Goal: Task Accomplishment & Management: Manage account settings

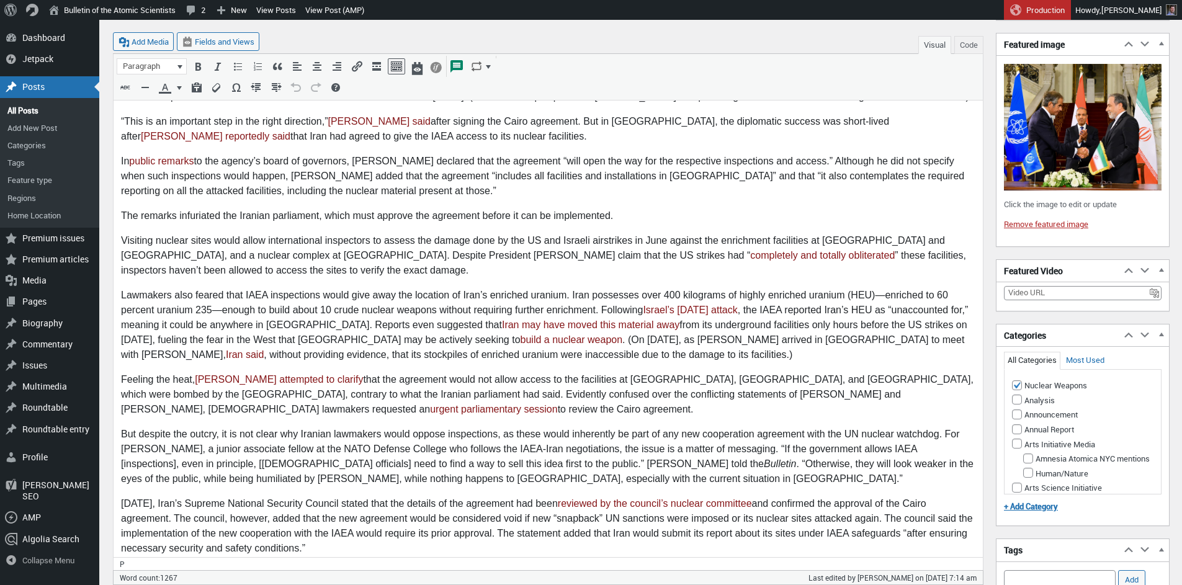
click at [485, 391] on body "The National Security Commission of the Iranian Parliament held an emergency se…" at bounding box center [548, 380] width 854 height 999
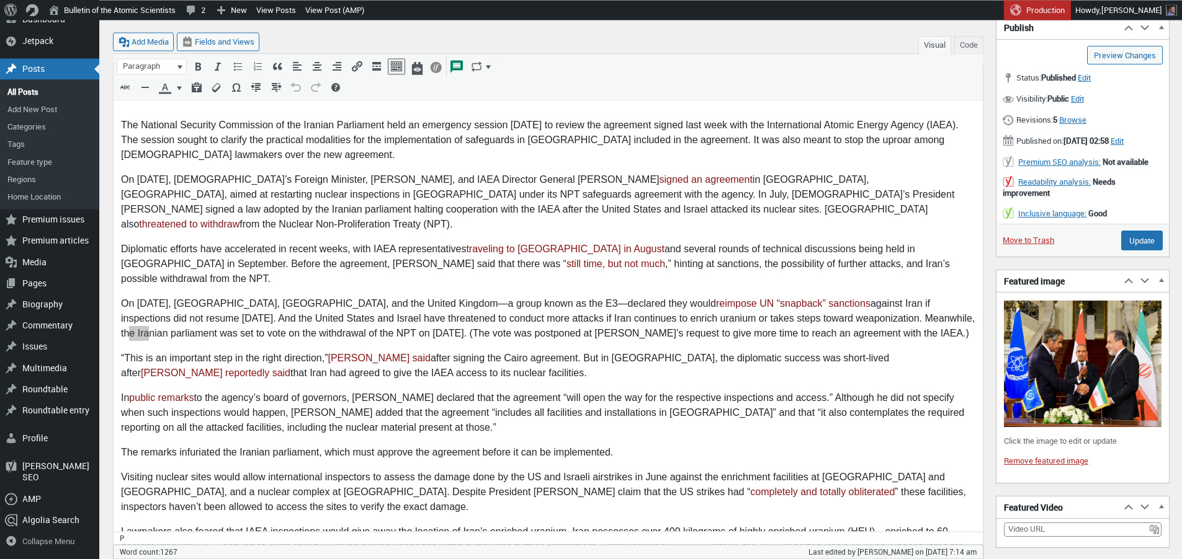
scroll to position [489, 0]
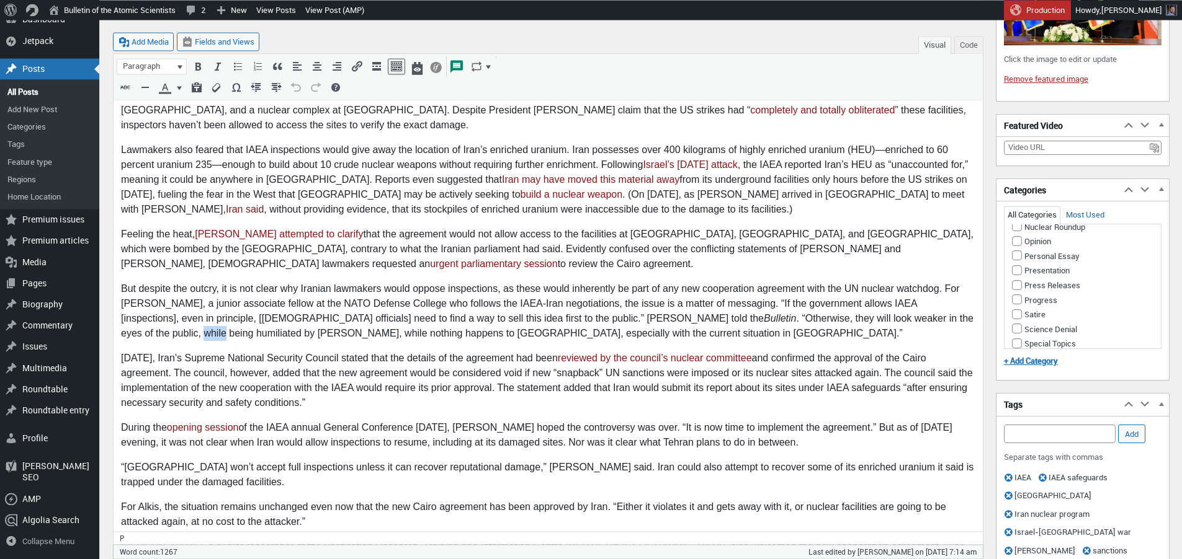
click at [127, 304] on p "But despite the outcry, it is not clear why Iranian lawmakers would oppose insp…" at bounding box center [548, 312] width 854 height 60
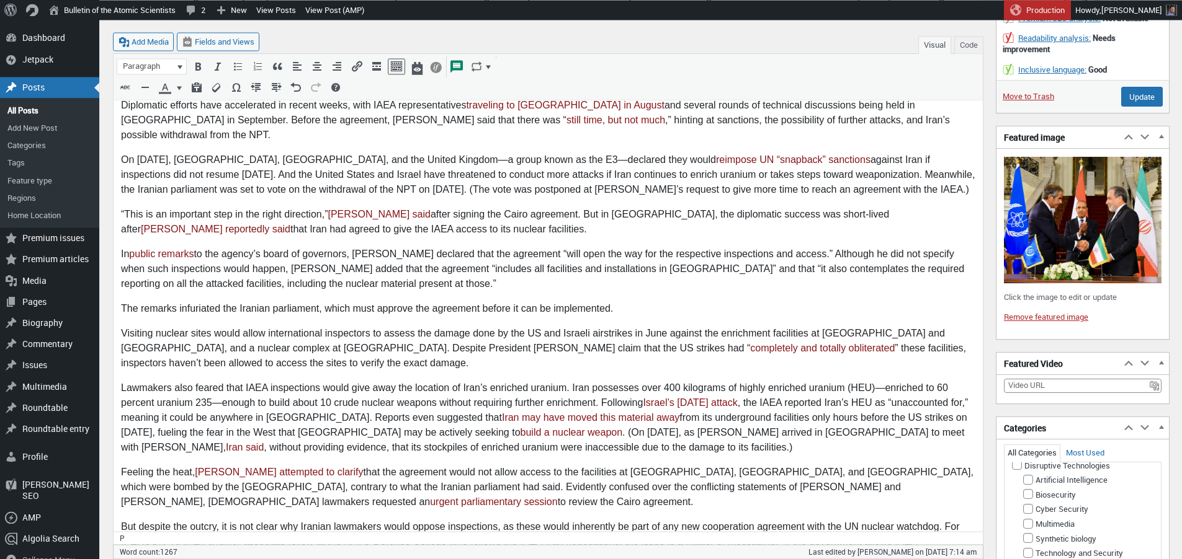
scroll to position [179, 0]
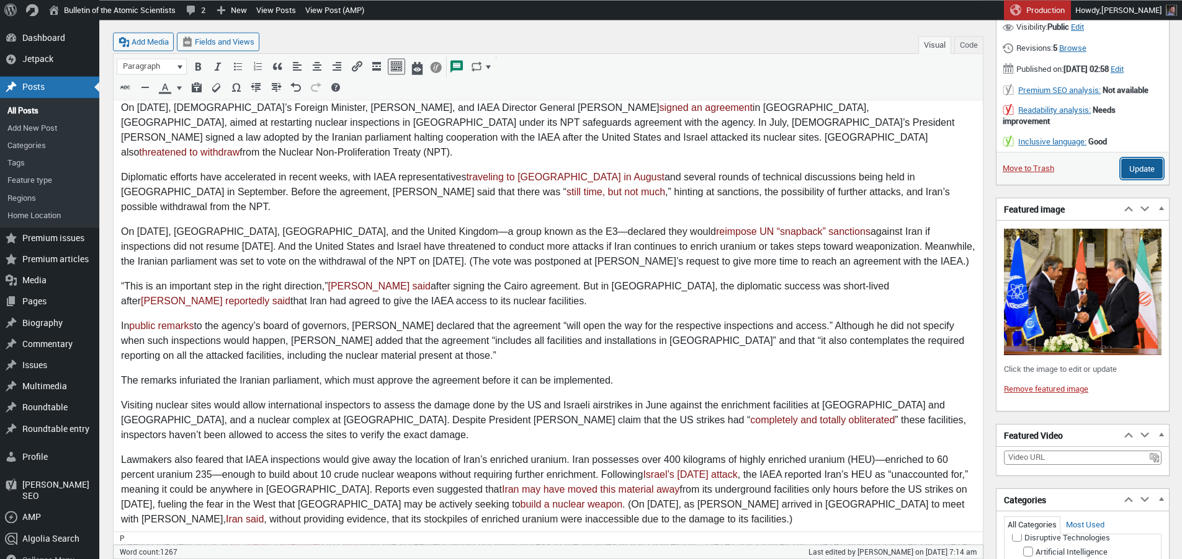
click at [1144, 175] on input "Update" at bounding box center [1142, 169] width 42 height 20
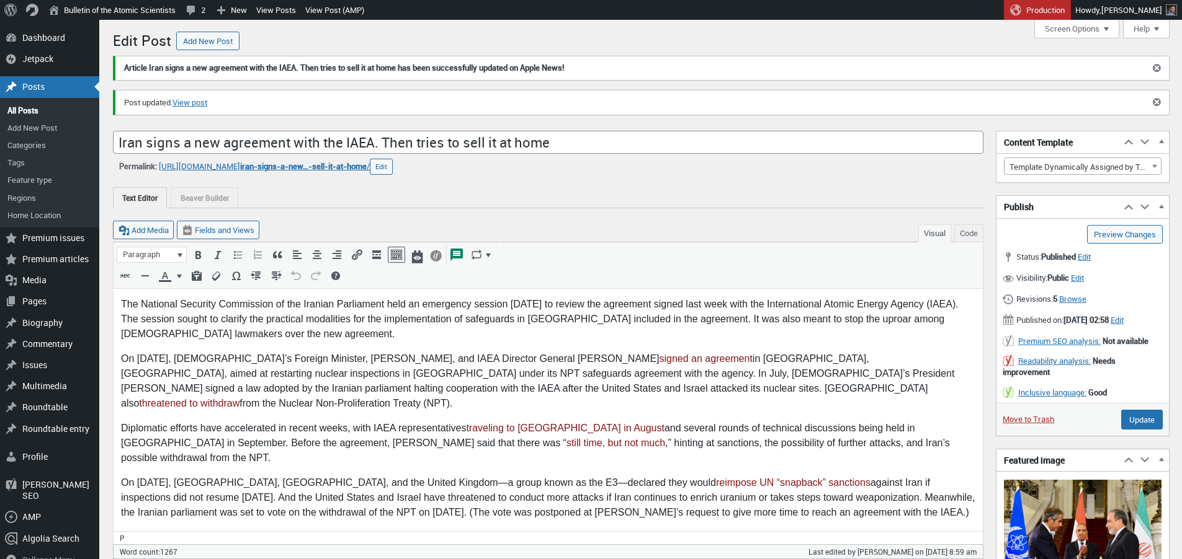
click at [778, 393] on p "On September 9, Iran’s Foreign Minister, Abbas Araghchi, and IAEA Director Gene…" at bounding box center [548, 382] width 854 height 60
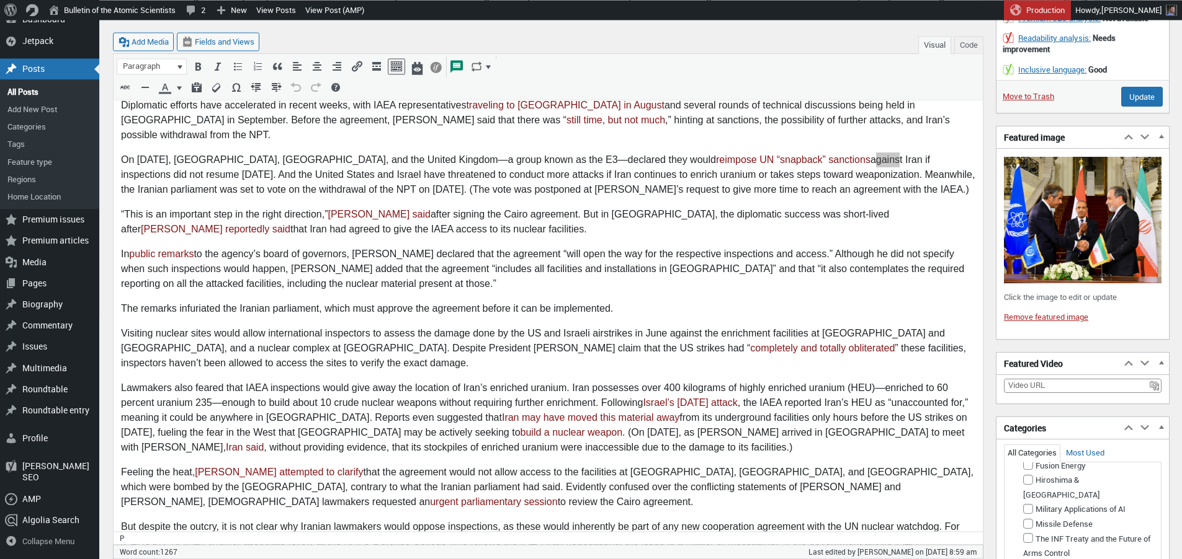
scroll to position [562, 0]
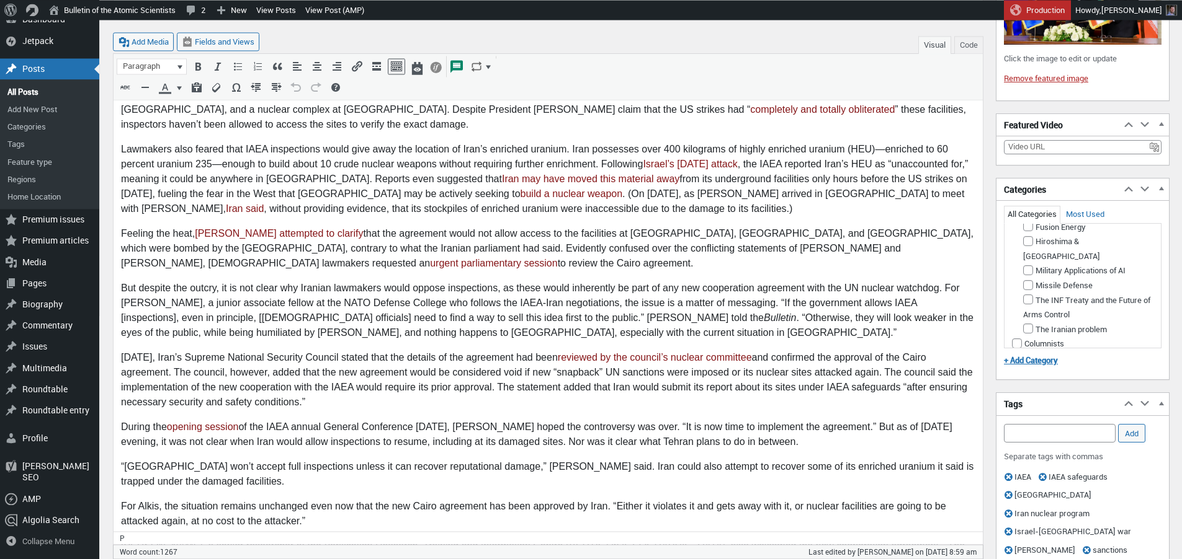
click at [812, 351] on p "On Monday, Iran’s Supreme National Security Council stated that the details of …" at bounding box center [548, 381] width 854 height 60
click at [739, 351] on p "On Monday, Iran’s Supreme National Security Council stated that the details of …" at bounding box center [548, 381] width 854 height 60
click at [811, 359] on p "On Monday, Iran’s Supreme National Security Council stated that the details of …" at bounding box center [548, 381] width 854 height 60
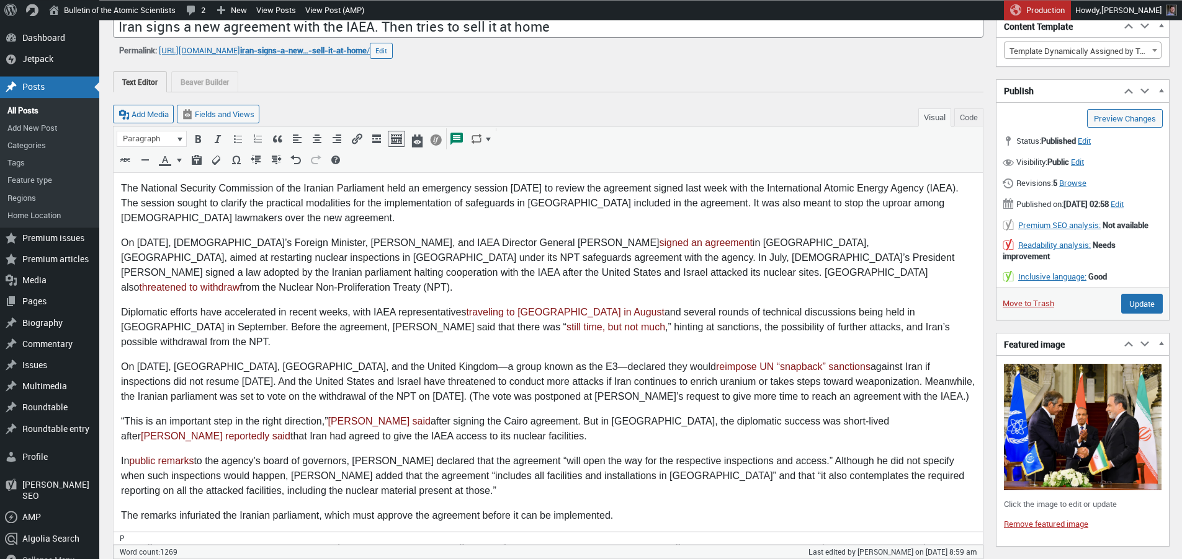
scroll to position [0, 0]
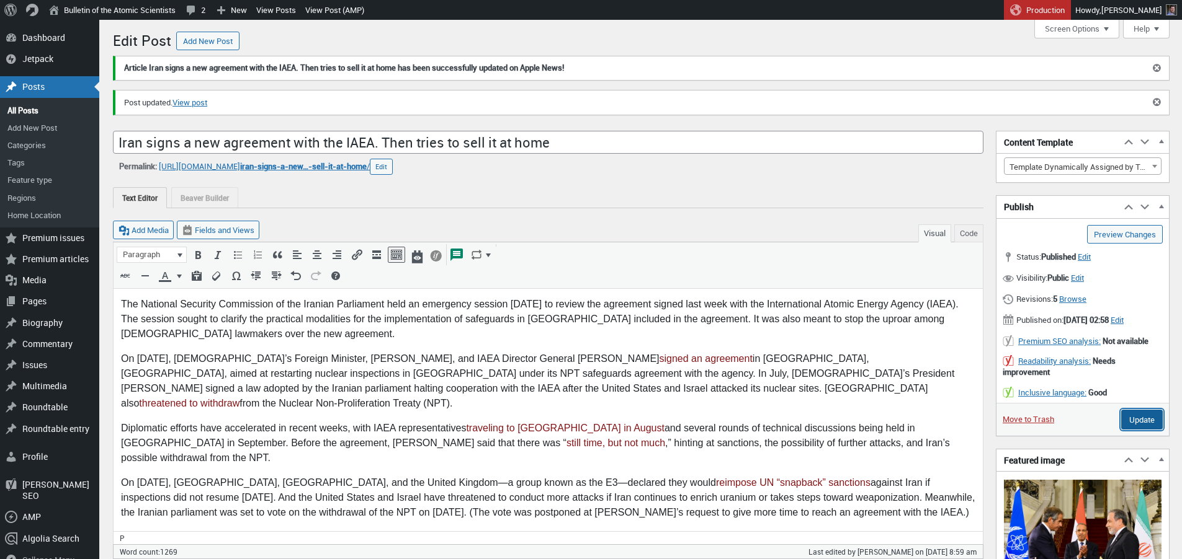
click at [1134, 430] on input "Update" at bounding box center [1142, 420] width 42 height 20
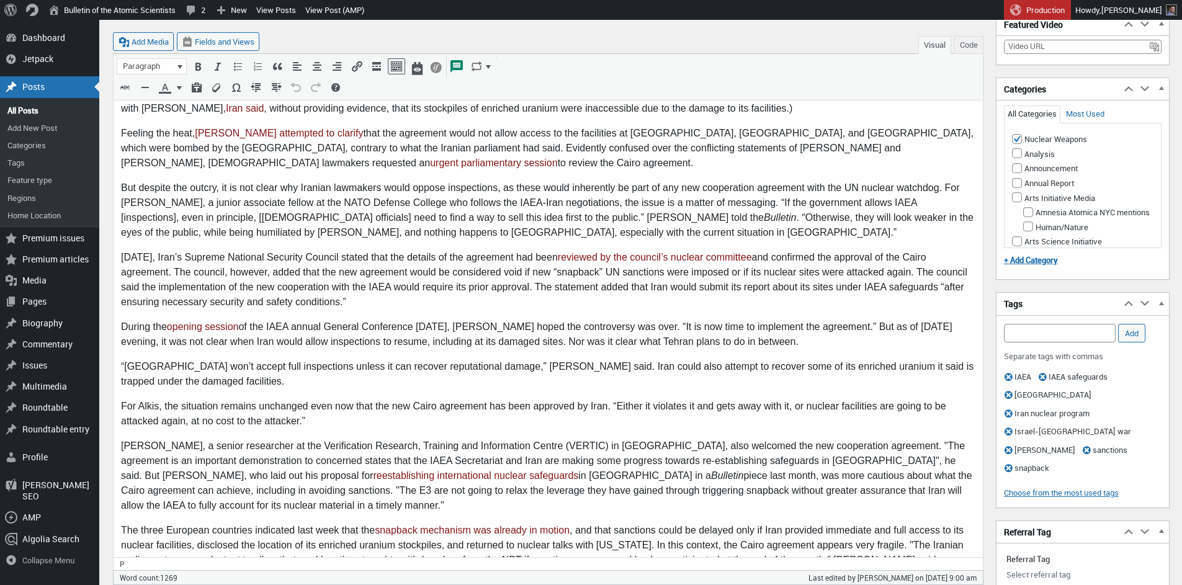
scroll to position [670, 0]
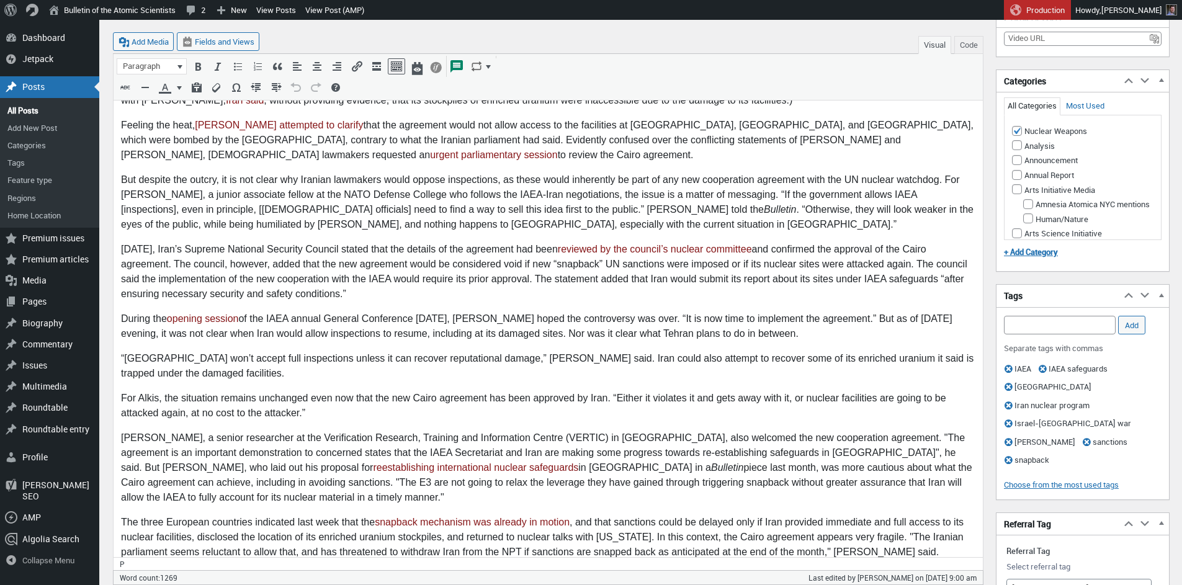
click at [725, 312] on p "During the opening session of the IAEA annual General Conference on Monday, Gro…" at bounding box center [548, 327] width 854 height 30
click at [788, 312] on p "During the opening session of the IAEA annual General Conference on Monday, Gro…" at bounding box center [548, 327] width 854 height 30
click at [791, 312] on p "During the opening session of the IAEA annual General Conference on Monday, Gro…" at bounding box center [548, 327] width 854 height 30
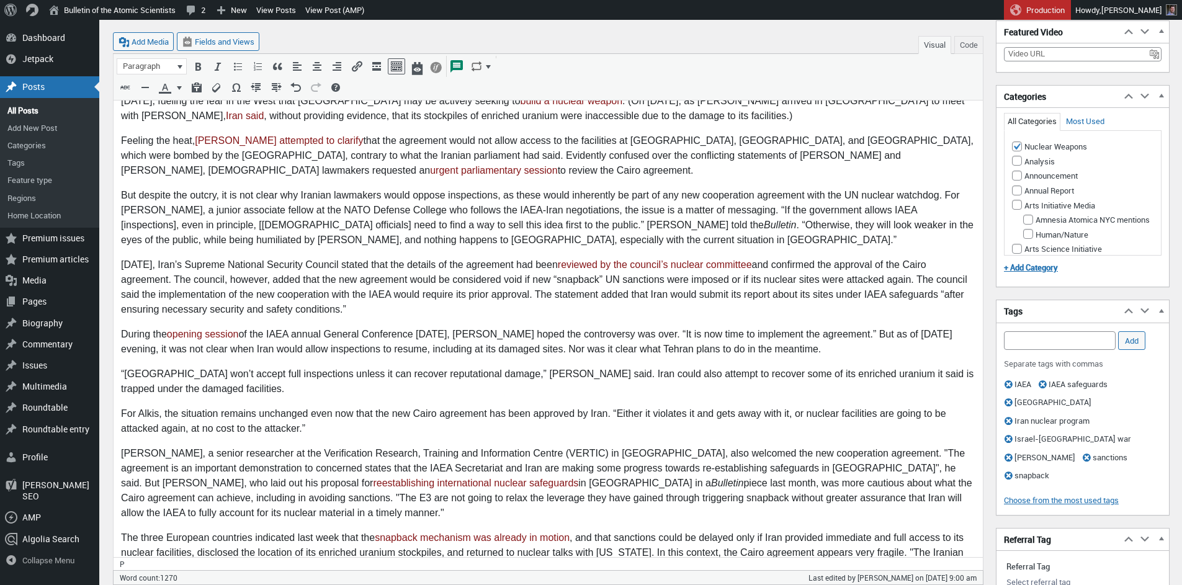
scroll to position [267, 0]
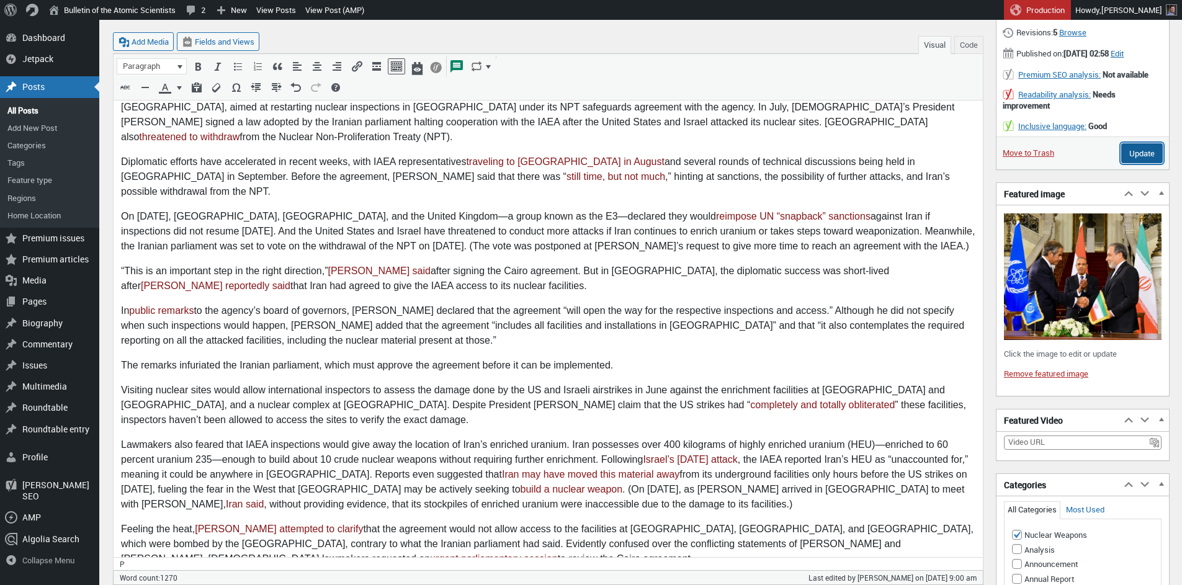
click at [1144, 161] on input "Update" at bounding box center [1142, 153] width 42 height 20
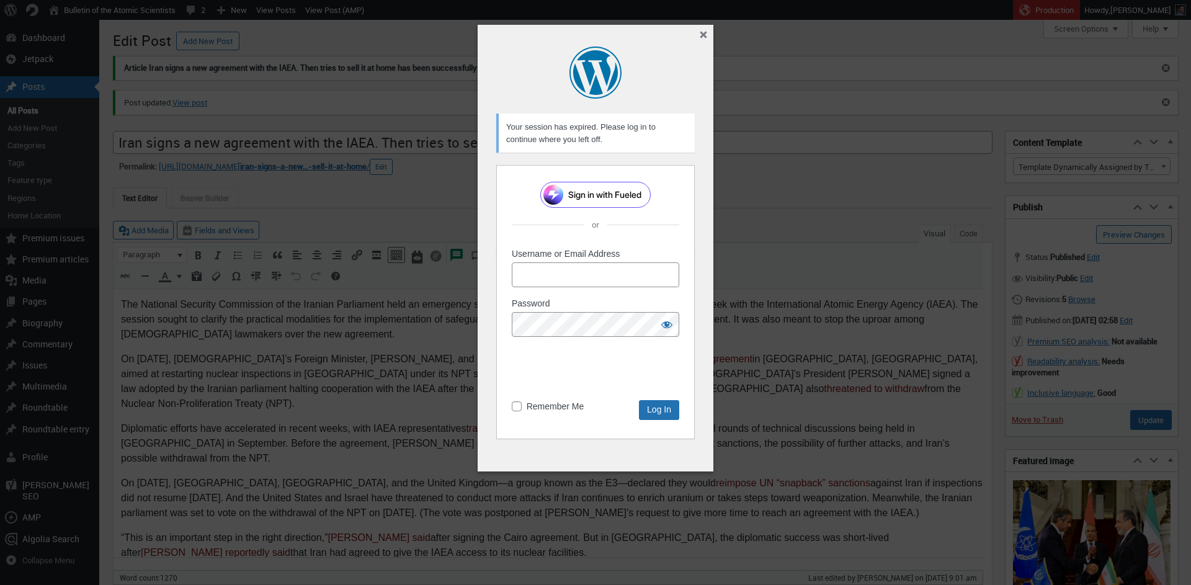
click at [616, 276] on input "Username or Email Address" at bounding box center [595, 274] width 167 height 25
type input "francoisdm"
click at [615, 271] on input "francoisdm" at bounding box center [595, 274] width 167 height 25
click at [512, 297] on div at bounding box center [512, 297] width 0 height 0
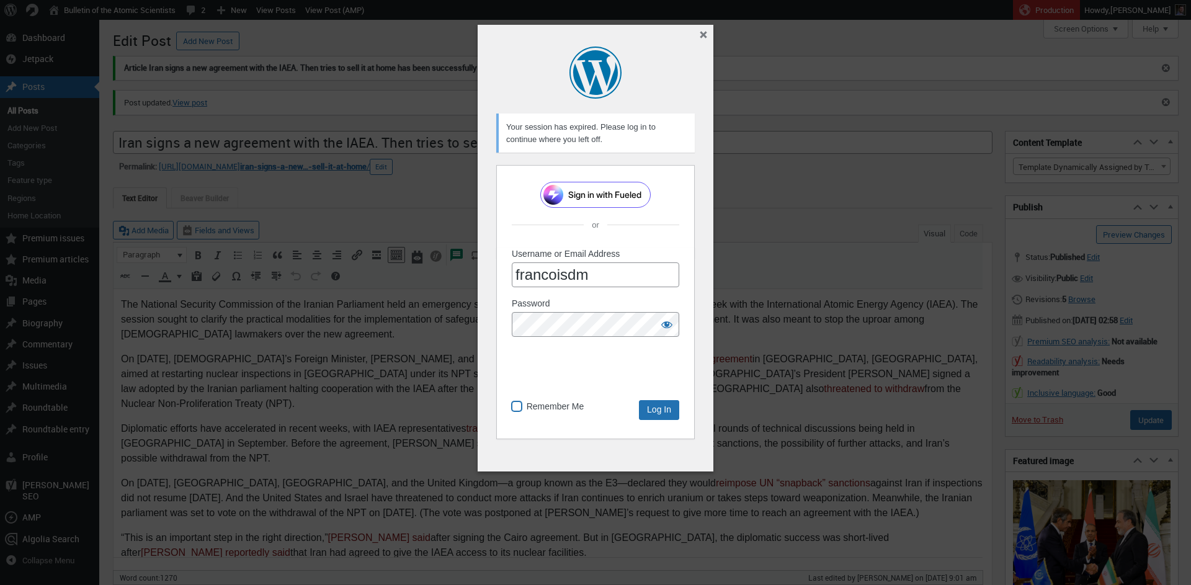
click at [517, 407] on input "Remember Me" at bounding box center [517, 406] width 10 height 10
checkbox input "true"
click at [667, 412] on input "Log In" at bounding box center [659, 410] width 40 height 20
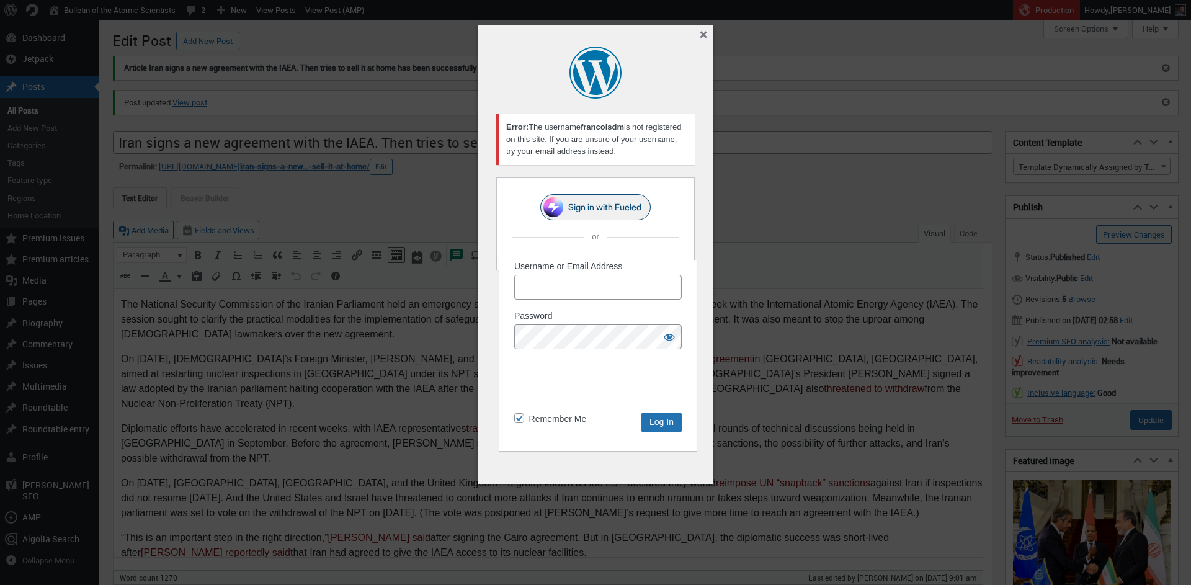
scroll to position [0, 0]
click at [613, 289] on input "Username or Email Address" at bounding box center [595, 287] width 167 height 25
click at [512, 309] on div at bounding box center [512, 309] width 0 height 0
click at [652, 424] on input "Log In" at bounding box center [659, 422] width 40 height 20
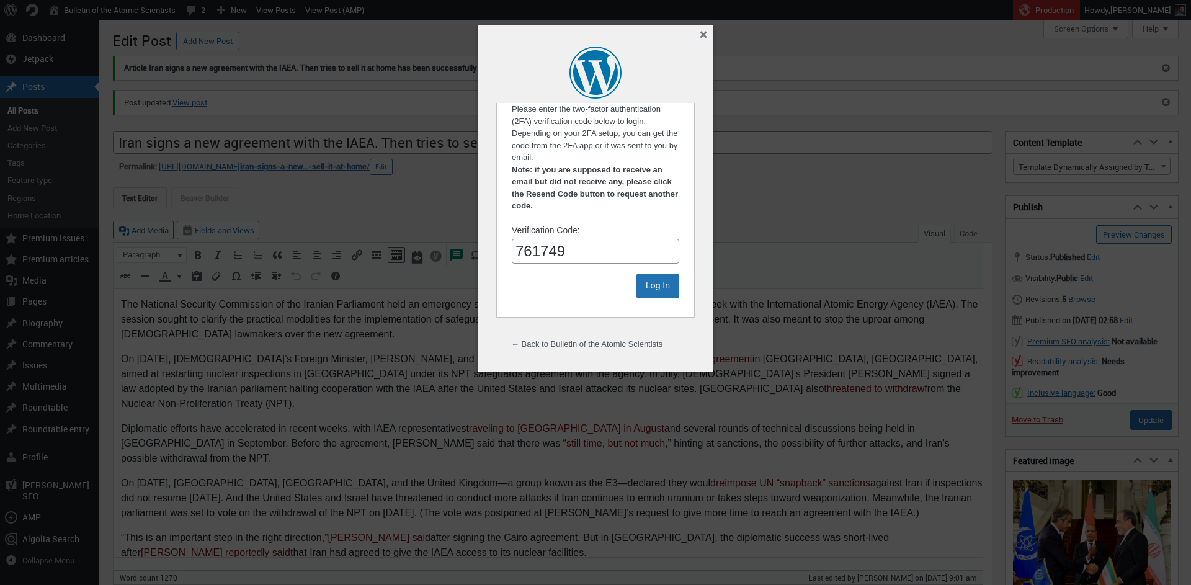
type input "761749"
click at [636, 274] on input "Log In" at bounding box center [657, 286] width 43 height 25
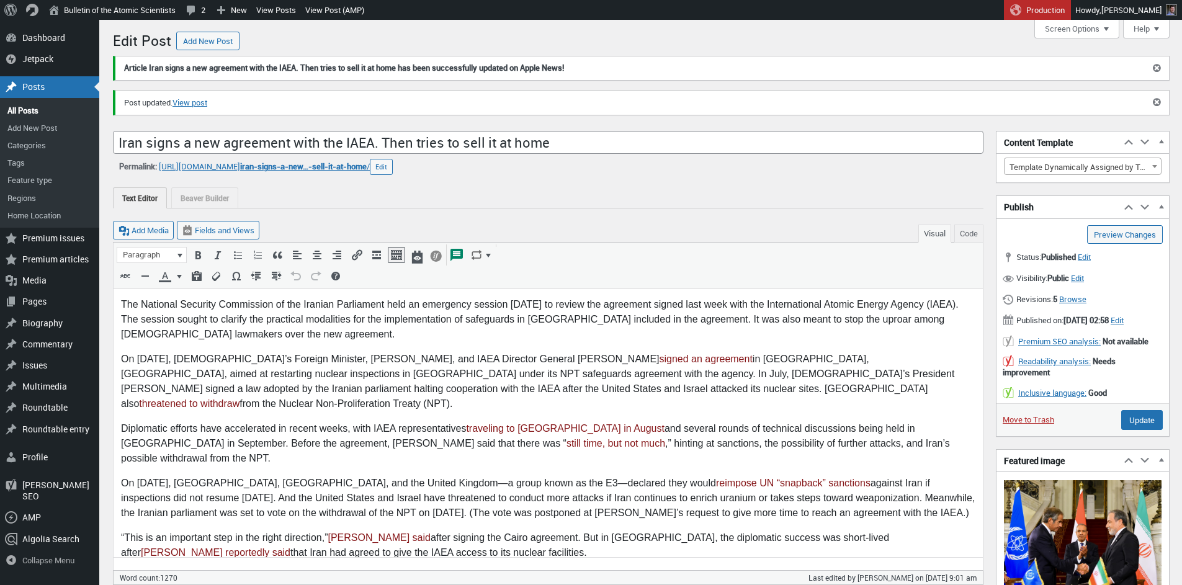
click at [717, 432] on p "Diplomatic efforts have accelerated in recent weeks, with IAEA representatives …" at bounding box center [548, 443] width 854 height 45
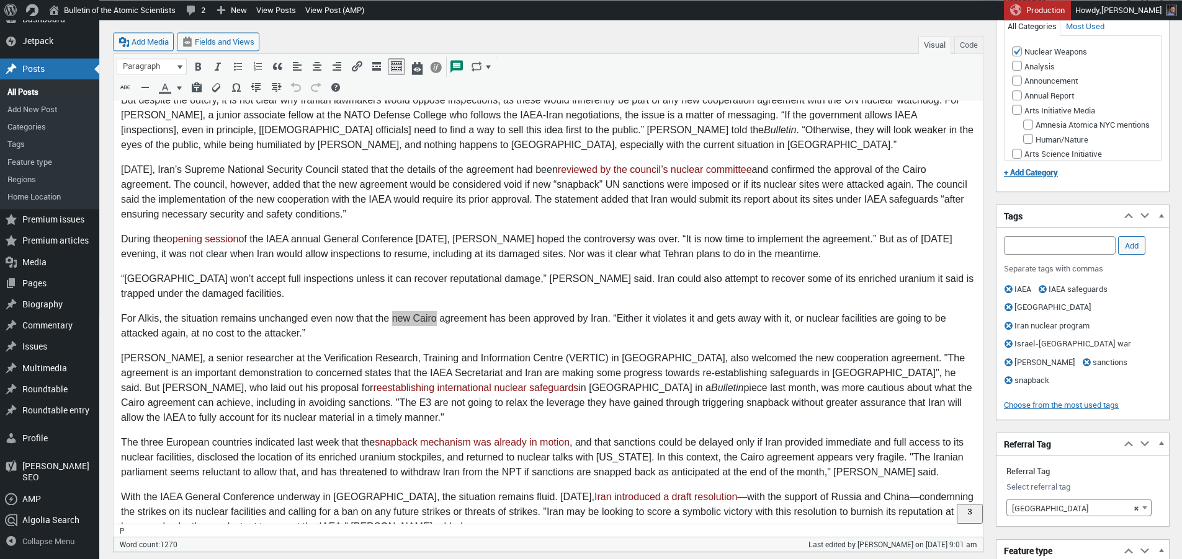
scroll to position [750, 0]
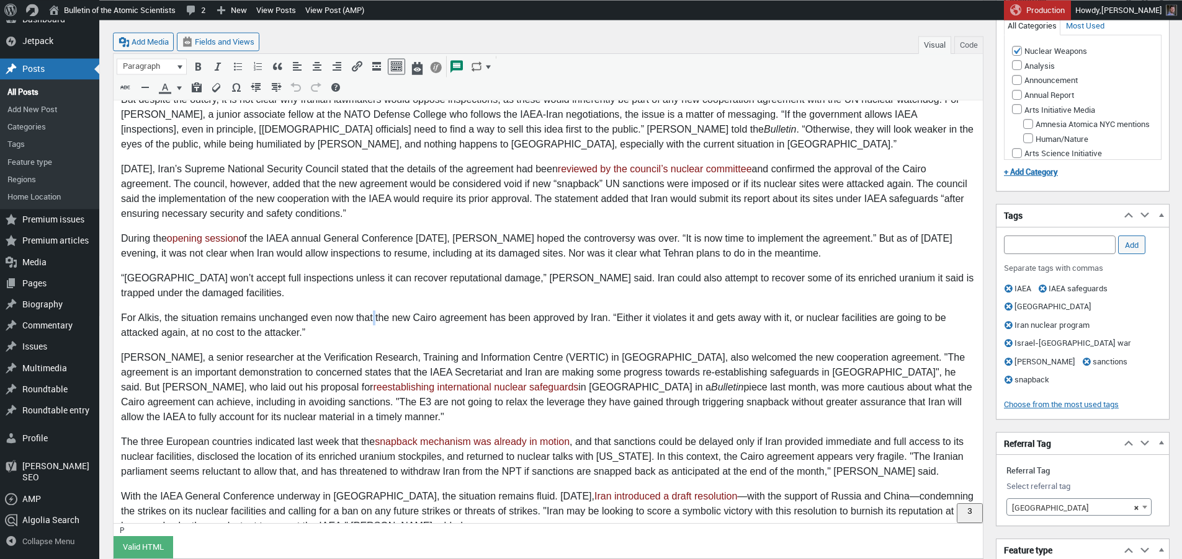
click at [373, 311] on p "For Alkis, the situation remains unchanged even now that the new Cairo agreemen…" at bounding box center [548, 326] width 854 height 30
drag, startPoint x: 551, startPoint y: 290, endPoint x: 665, endPoint y: 290, distance: 114.1
click at [665, 311] on p "For Alkis, the situation remains unchanged even now that Iran approved the new …" at bounding box center [548, 326] width 854 height 30
drag, startPoint x: 498, startPoint y: 301, endPoint x: 506, endPoint y: 300, distance: 8.1
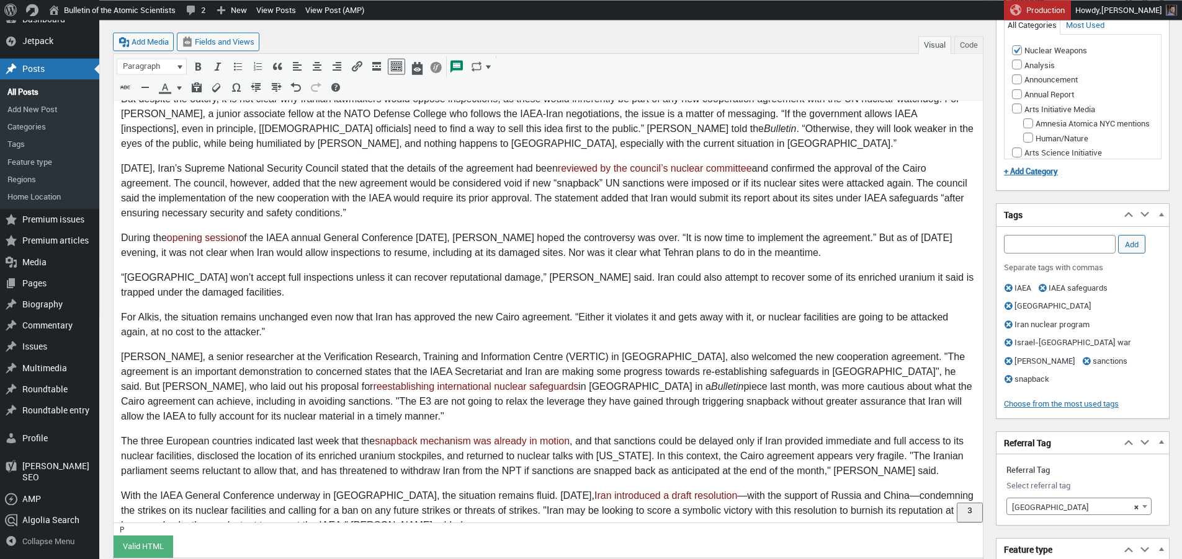
click at [498, 311] on p "For Alkis, the situation remains unchanged even now that Iran has approved the …" at bounding box center [548, 326] width 854 height 30
click at [571, 311] on p "For Alkis, the situation remains unchanged even now that Iran has approved the …" at bounding box center [548, 326] width 854 height 30
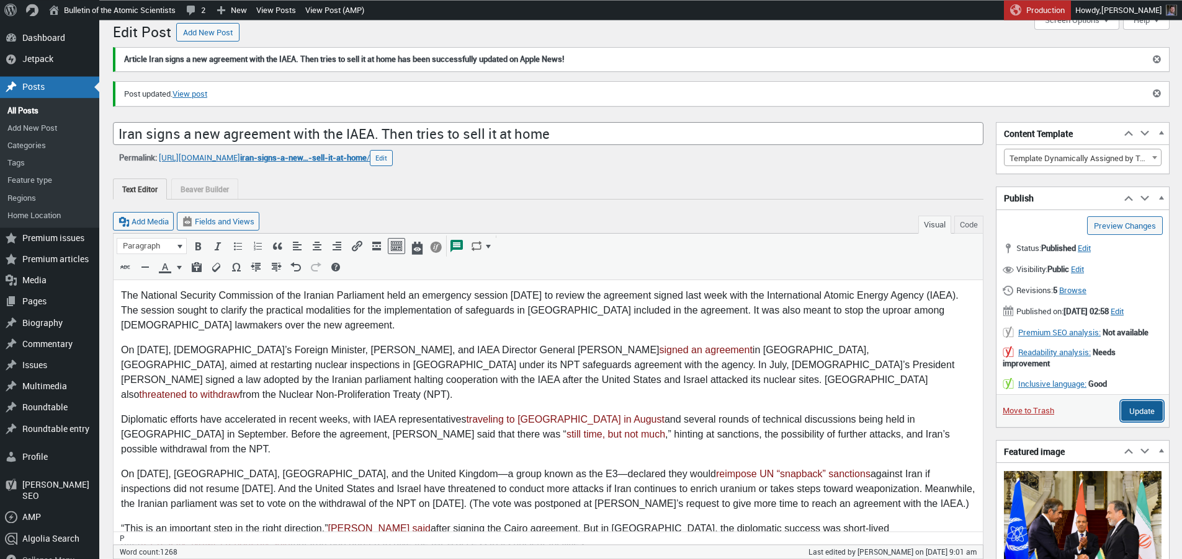
click at [1129, 421] on input "Update" at bounding box center [1142, 411] width 42 height 20
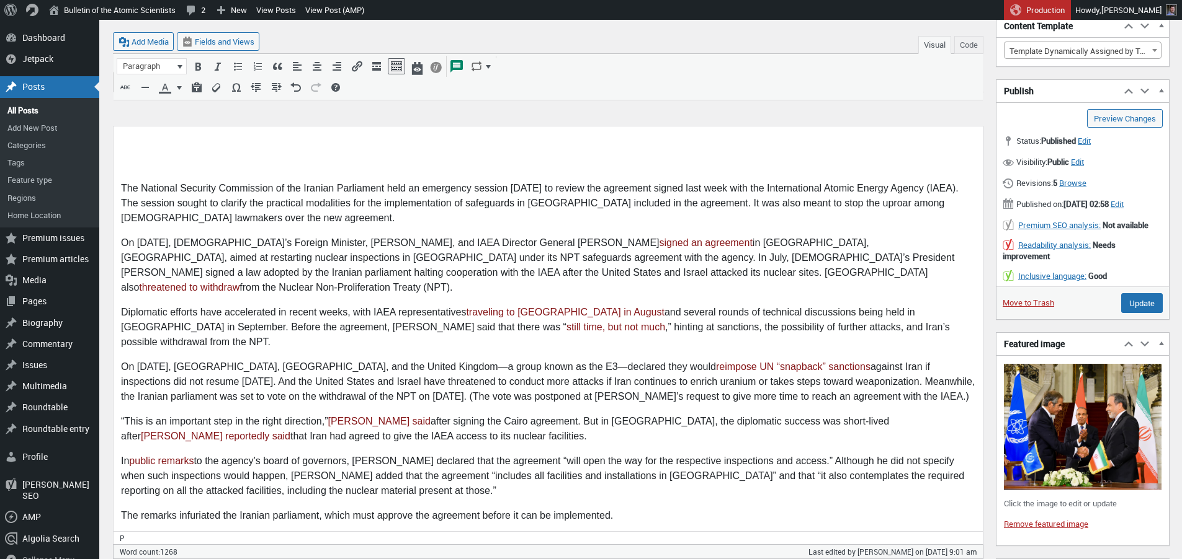
scroll to position [0, 0]
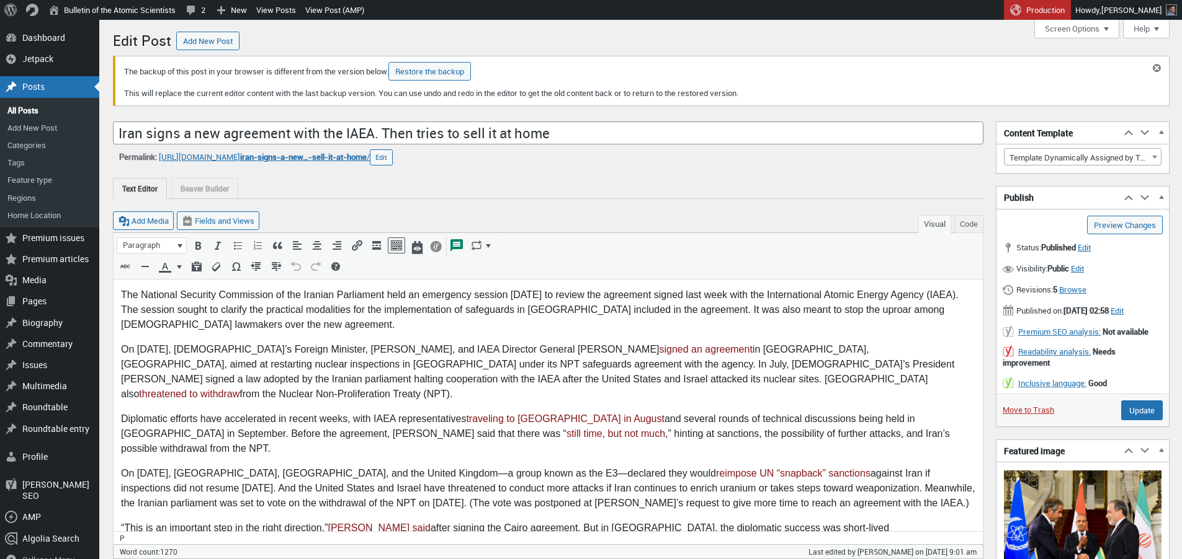
click at [477, 357] on p "On September 9, Iran’s Foreign Minister, Abbas Araghchi, and IAEA Director Gene…" at bounding box center [548, 372] width 854 height 60
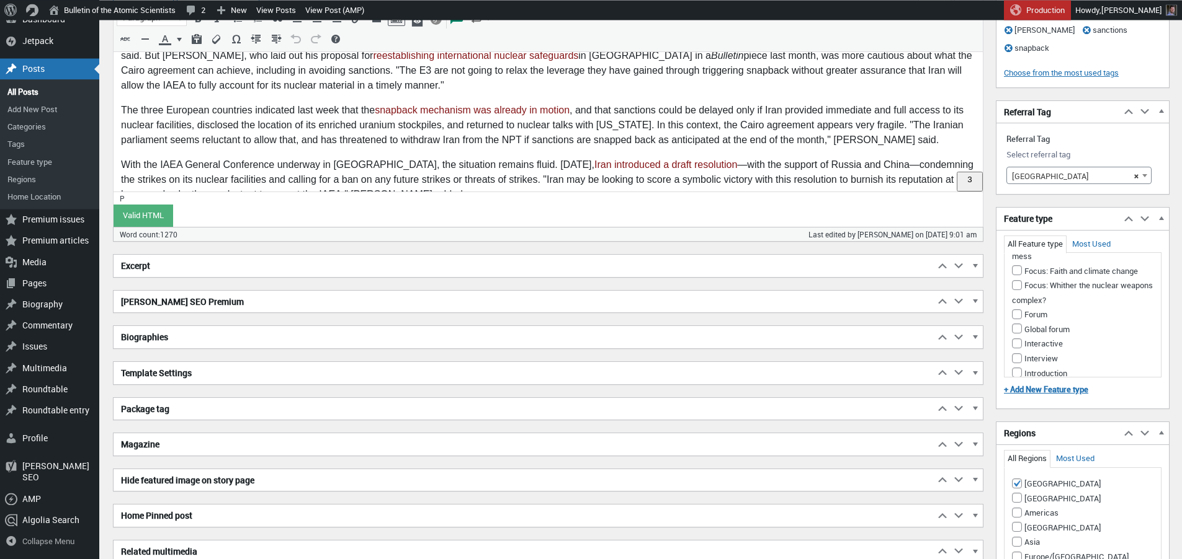
scroll to position [170, 0]
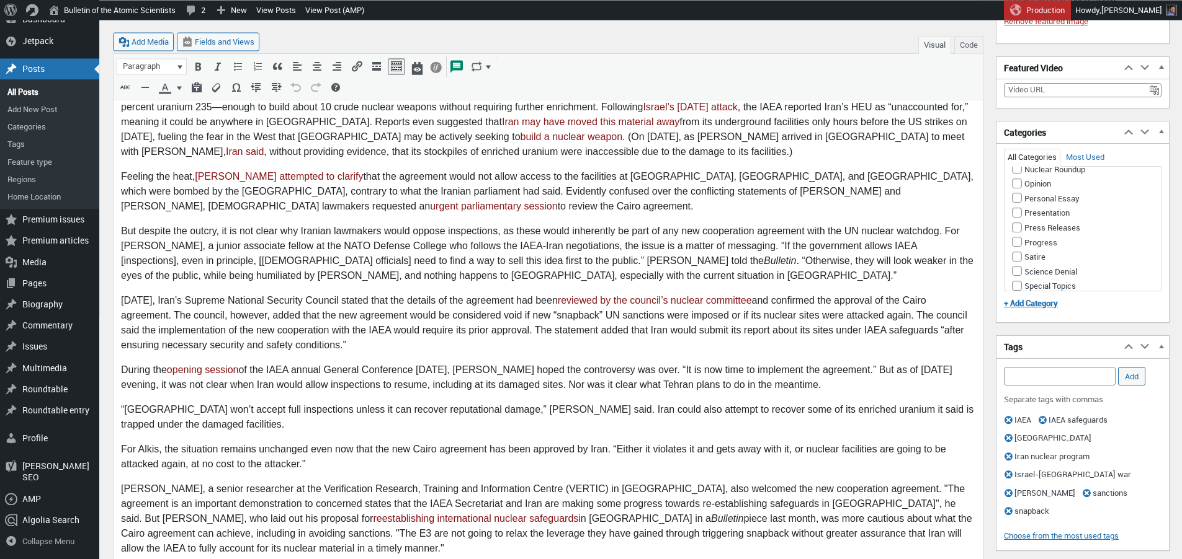
scroll to position [840, 0]
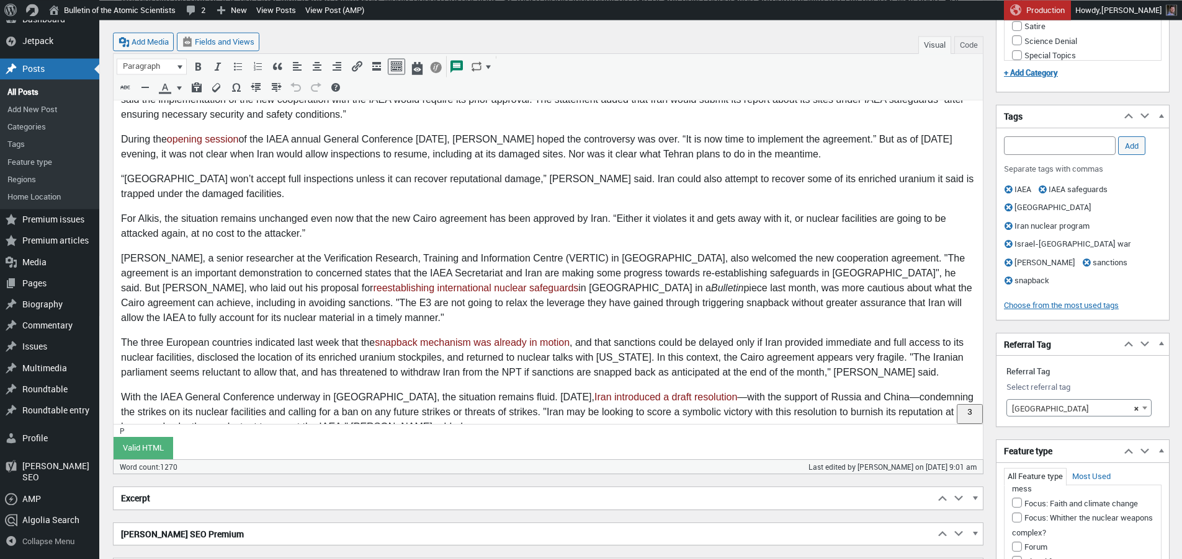
click at [585, 172] on p "“[GEOGRAPHIC_DATA] won’t accept full inspections unless it can recover reputati…" at bounding box center [548, 187] width 854 height 30
drag, startPoint x: 376, startPoint y: 189, endPoint x: 385, endPoint y: 259, distance: 69.9
click at [376, 212] on p "For Alkis, the situation remains unchanged even now that the new Cairo agreemen…" at bounding box center [548, 227] width 854 height 30
drag, startPoint x: 569, startPoint y: 189, endPoint x: 682, endPoint y: 189, distance: 112.9
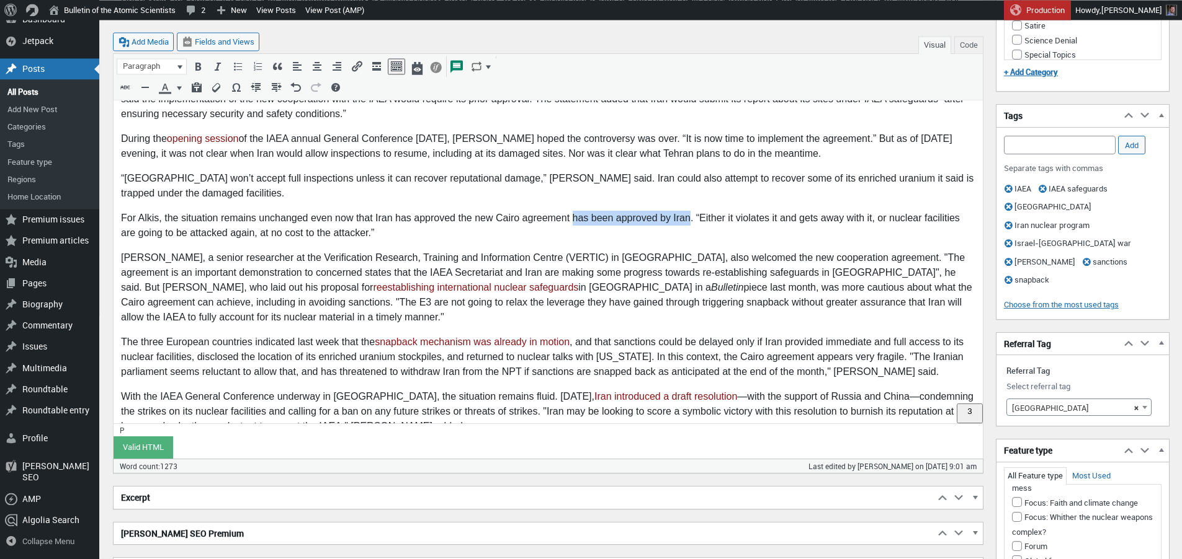
click at [682, 211] on p "For Alkis, the situation remains unchanged even now that Iran has approved the …" at bounding box center [548, 226] width 854 height 30
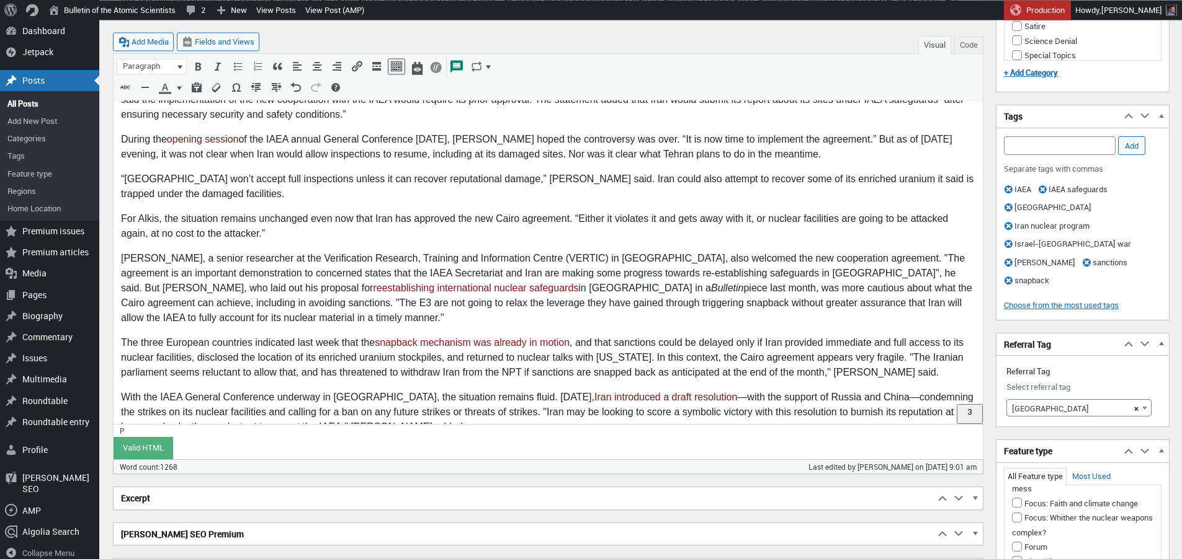
click at [409, 212] on p "For Alkis, the situation remains unchanged even now that Iran has approved the …" at bounding box center [548, 227] width 854 height 30
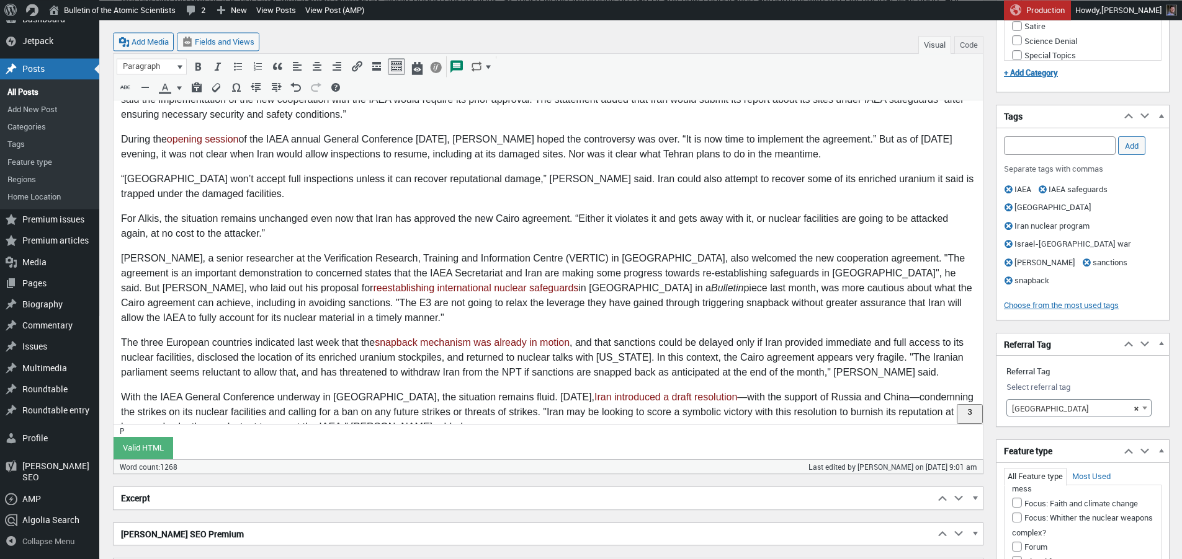
scroll to position [841, 0]
click at [603, 211] on p "For Alkis, the situation remains unchanged even now that Iran has approved the …" at bounding box center [548, 226] width 854 height 30
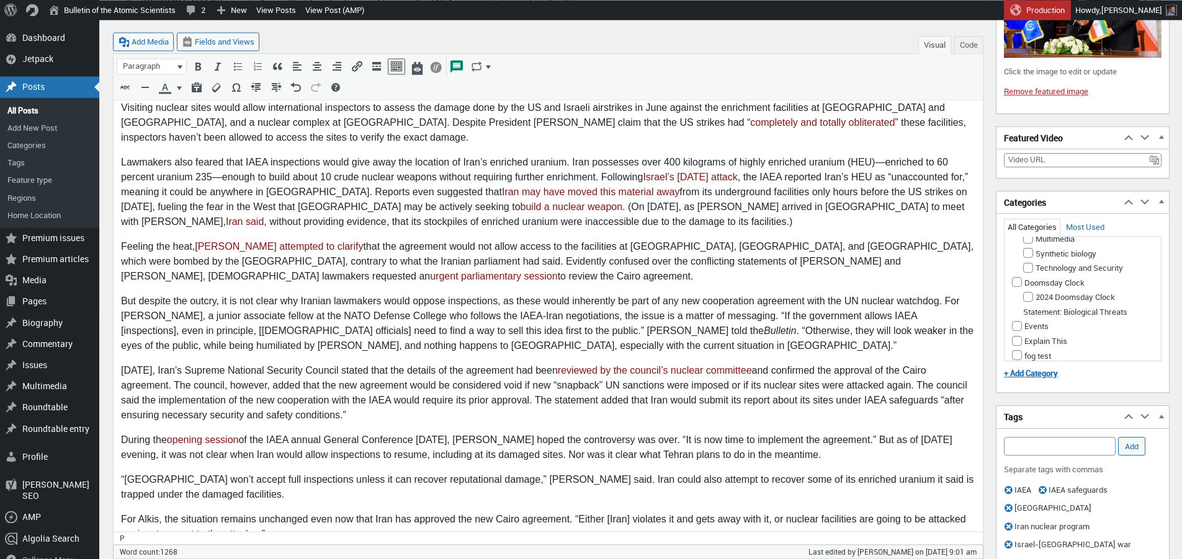
scroll to position [266, 0]
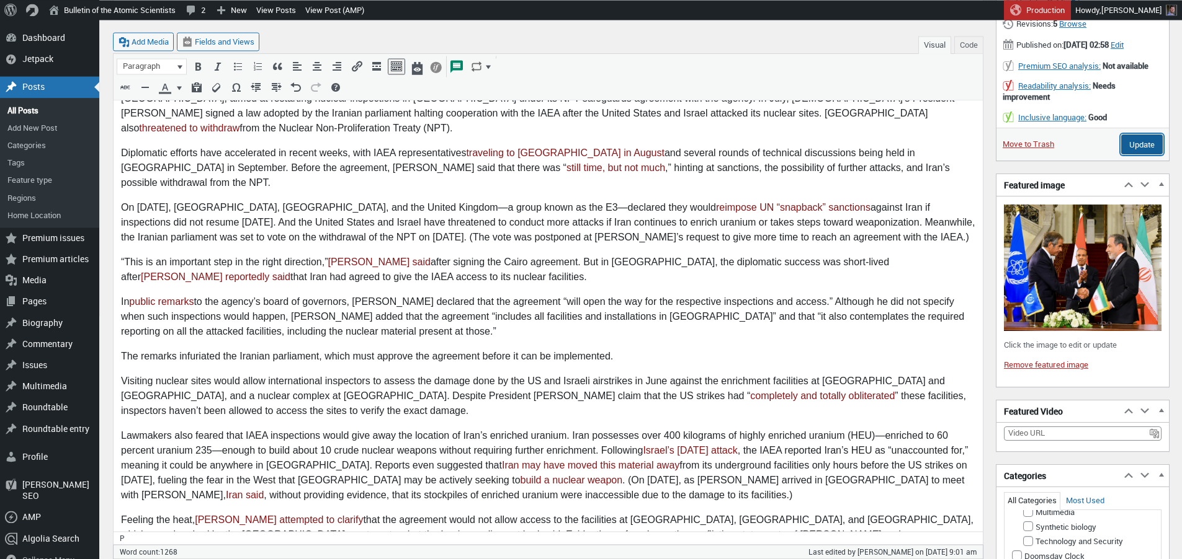
click at [1140, 154] on input "Update" at bounding box center [1142, 145] width 42 height 20
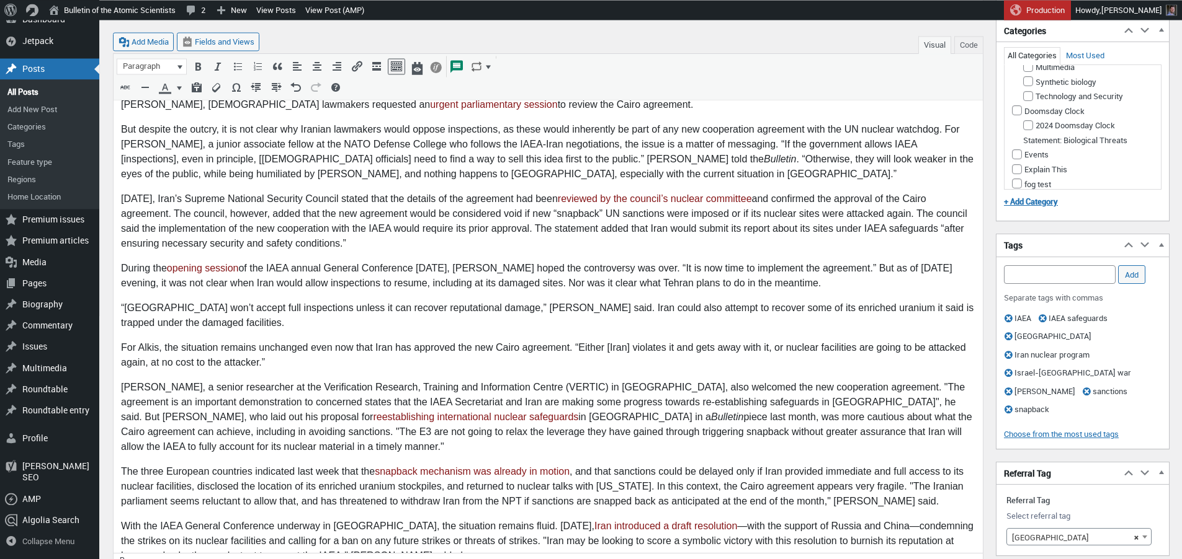
scroll to position [904, 0]
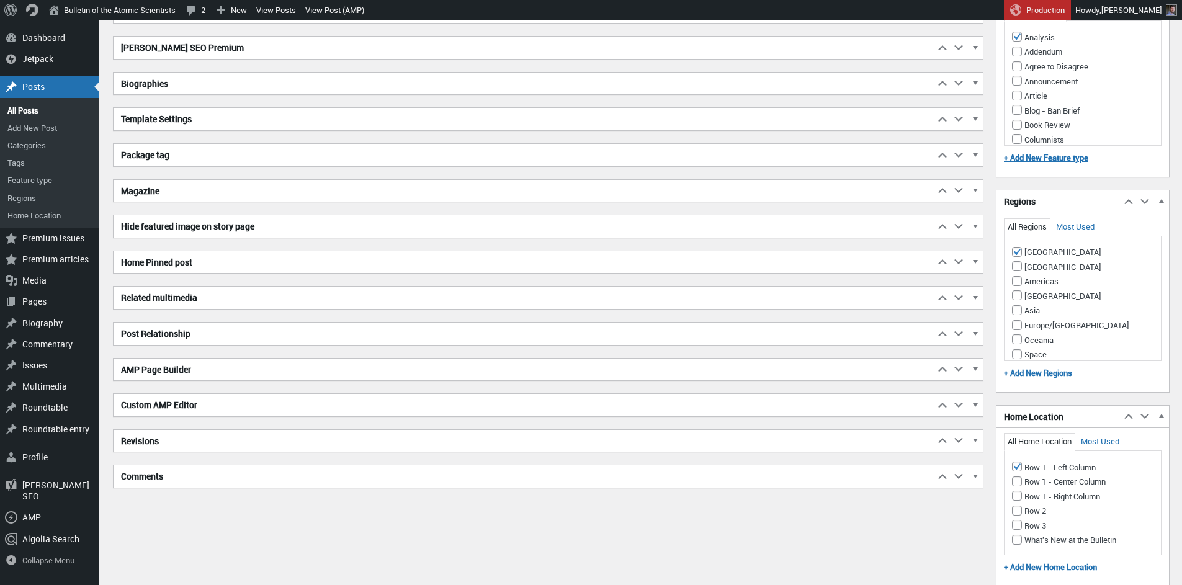
scroll to position [1021, 0]
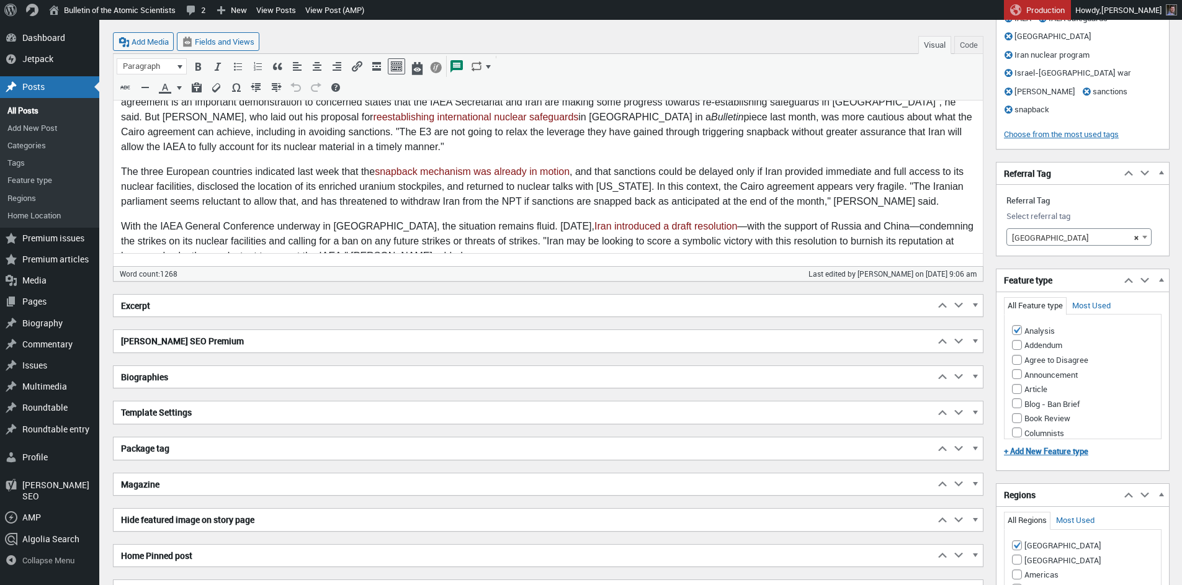
click at [298, 375] on h2 "Biographies" at bounding box center [523, 377] width 821 height 22
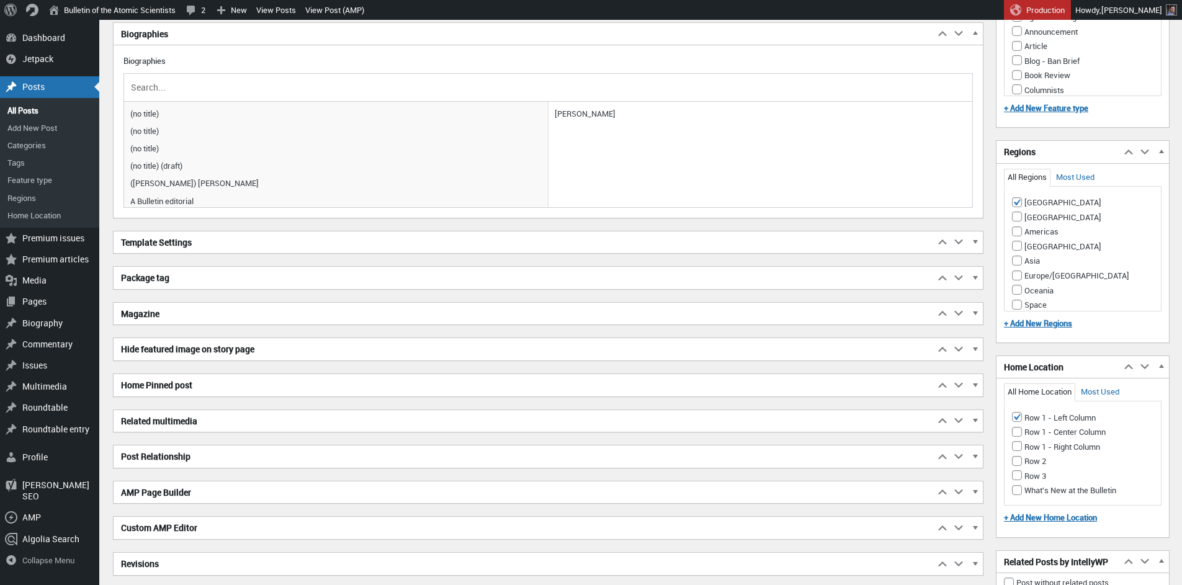
scroll to position [889, 0]
